Goal: Task Accomplishment & Management: Manage account settings

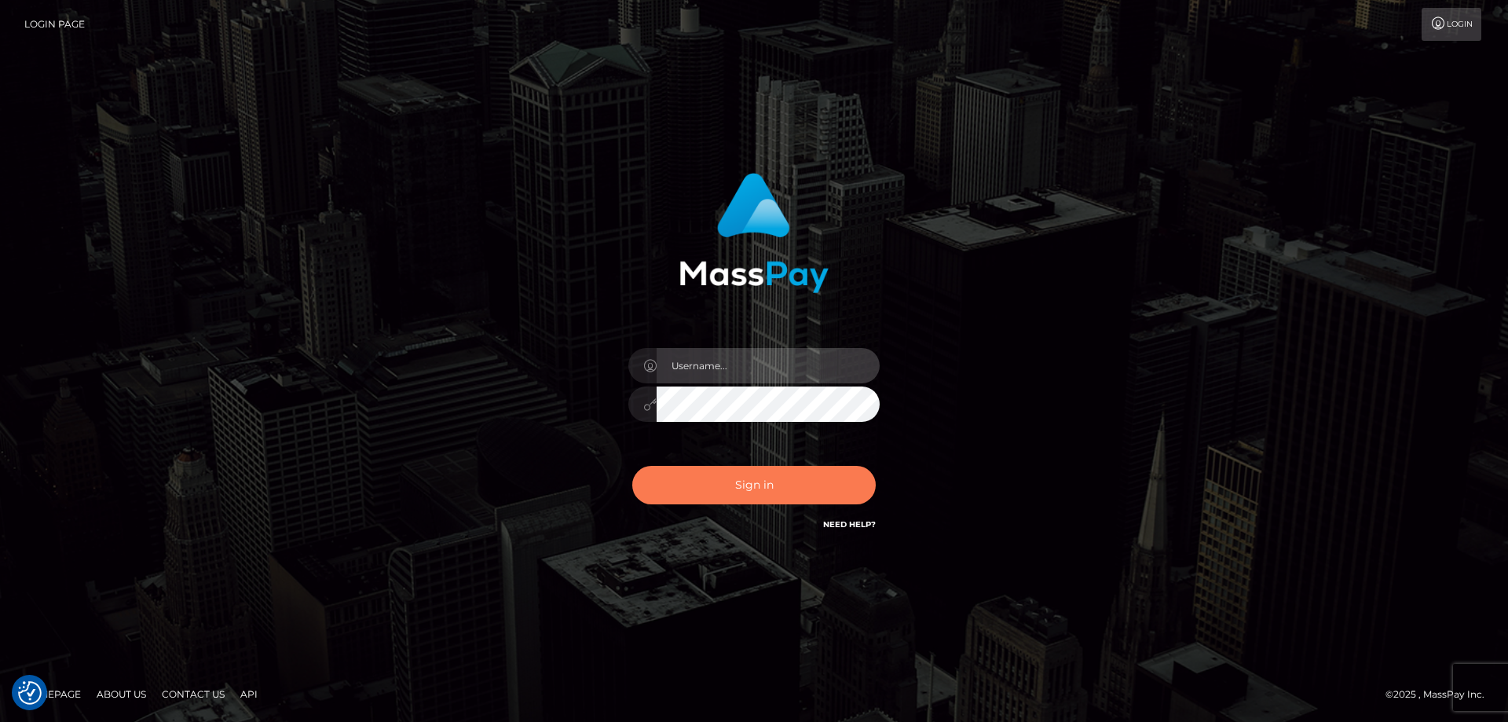
type input "emmy.navach"
click at [741, 485] on button "Sign in" at bounding box center [754, 485] width 244 height 38
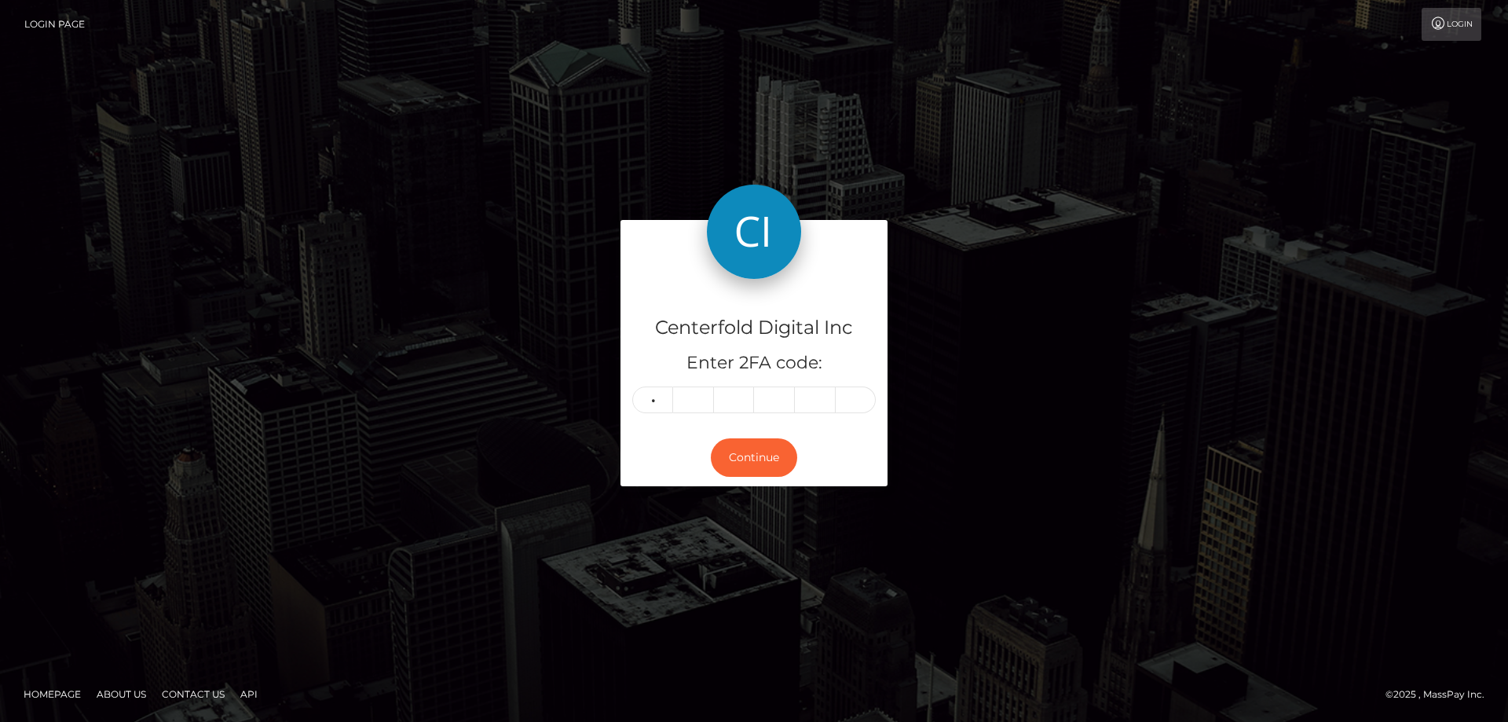
type input "4"
type input "1"
type input "8"
type input "2"
type input "9"
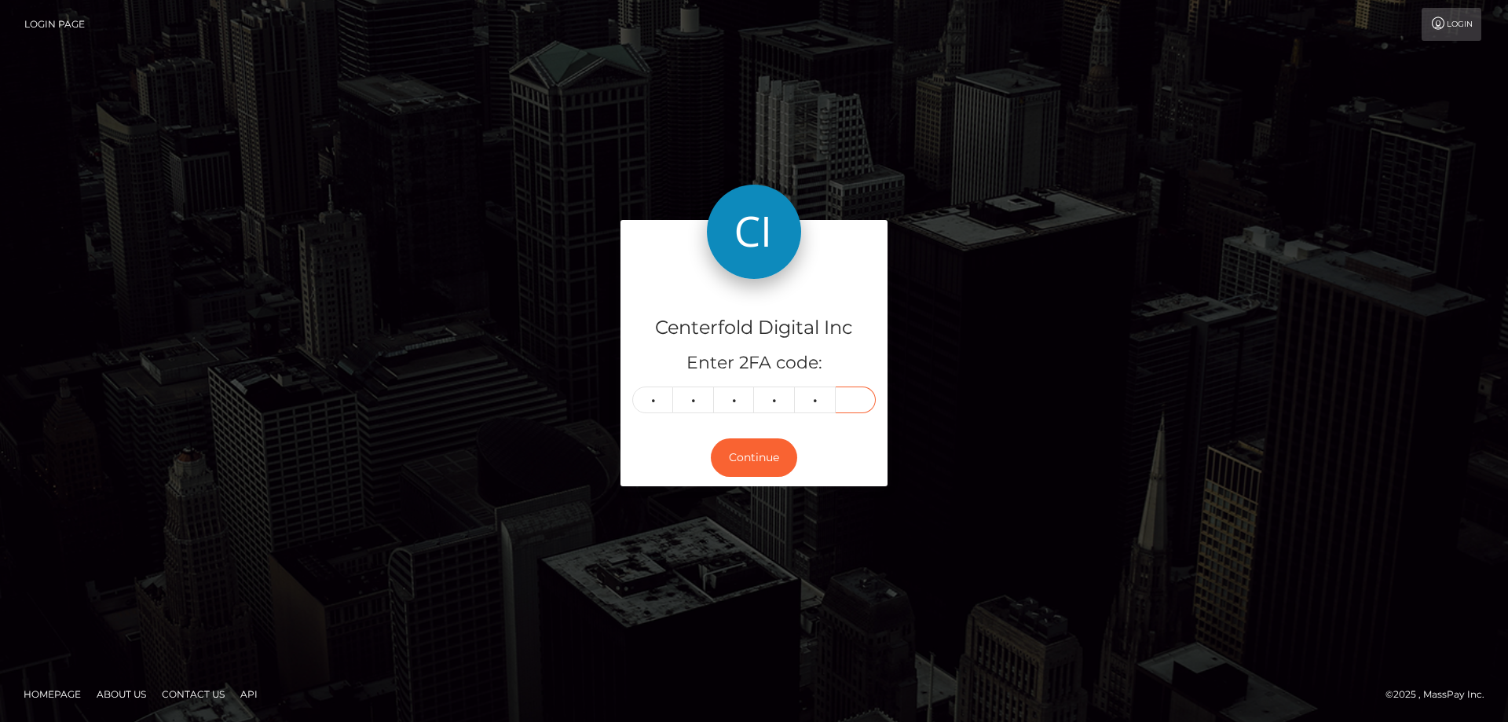
type input "8"
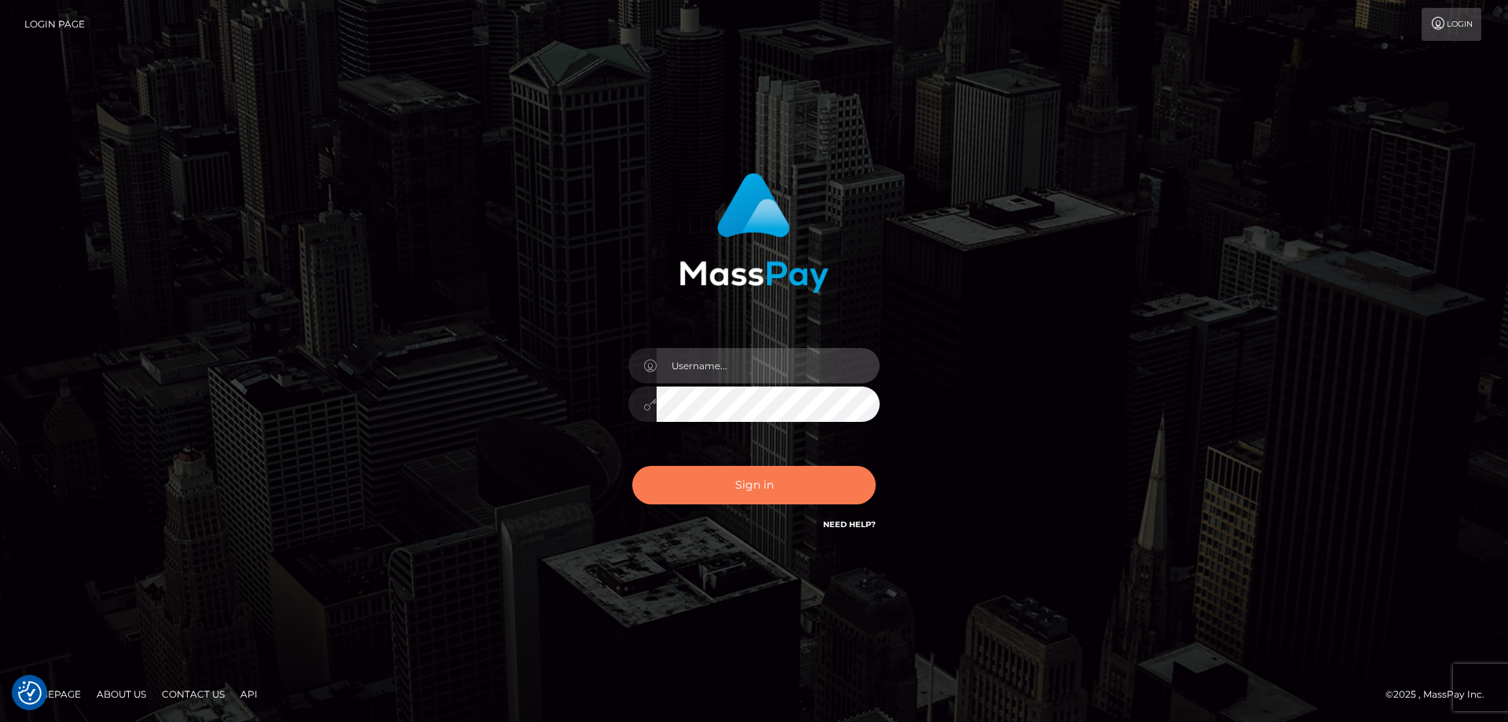
type input "emmy.navach"
click at [771, 491] on button "Sign in" at bounding box center [754, 485] width 244 height 38
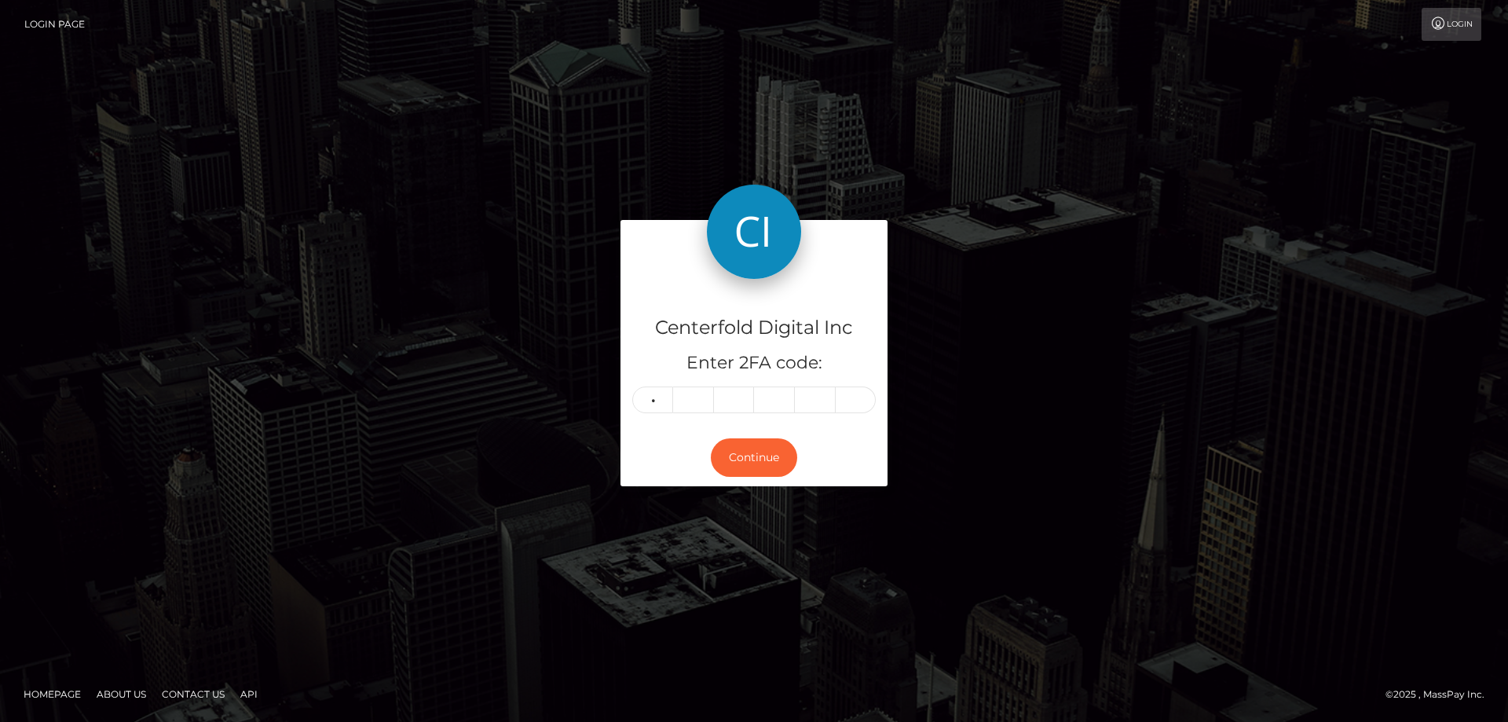
type input "5"
type input "7"
type input "3"
type input "4"
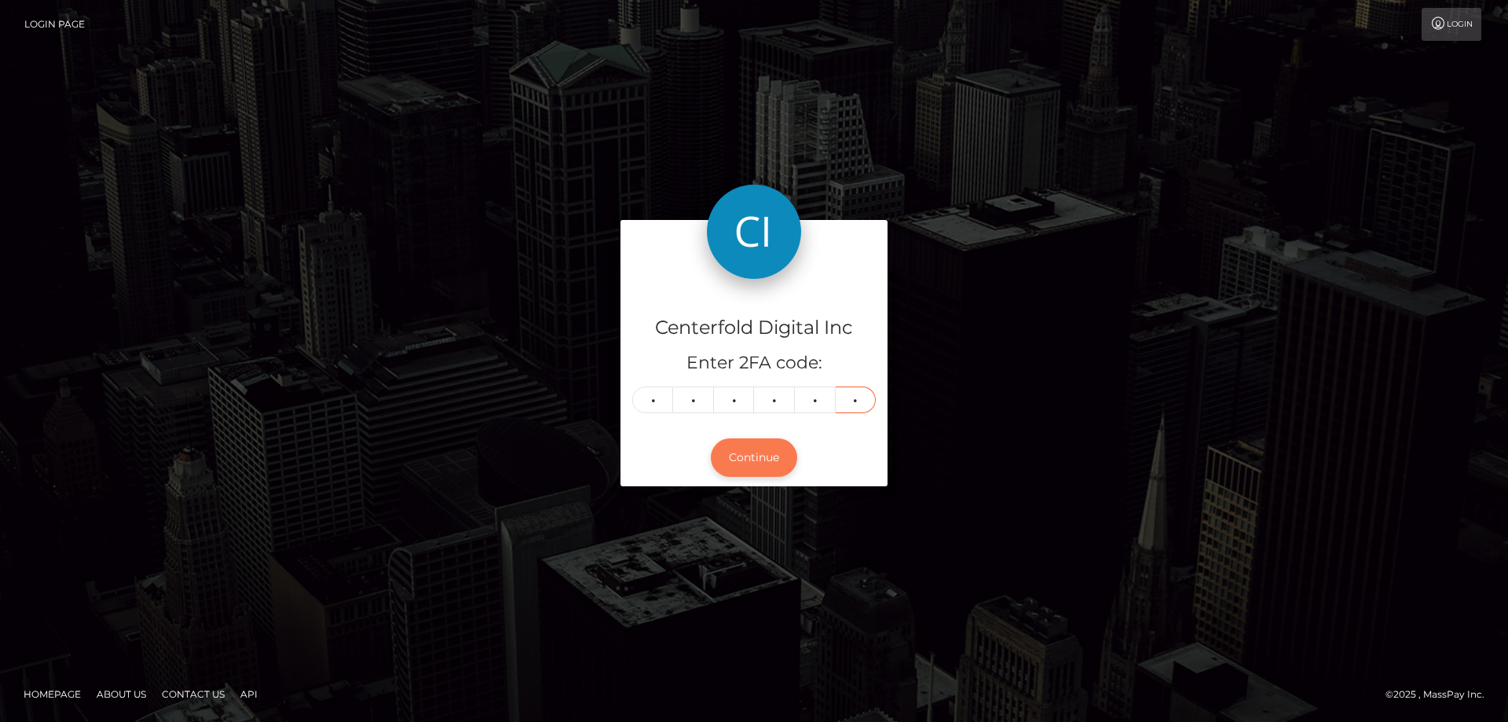
type input "3"
click at [755, 466] on button "Continue" at bounding box center [754, 457] width 86 height 38
